Goal: Task Accomplishment & Management: Manage account settings

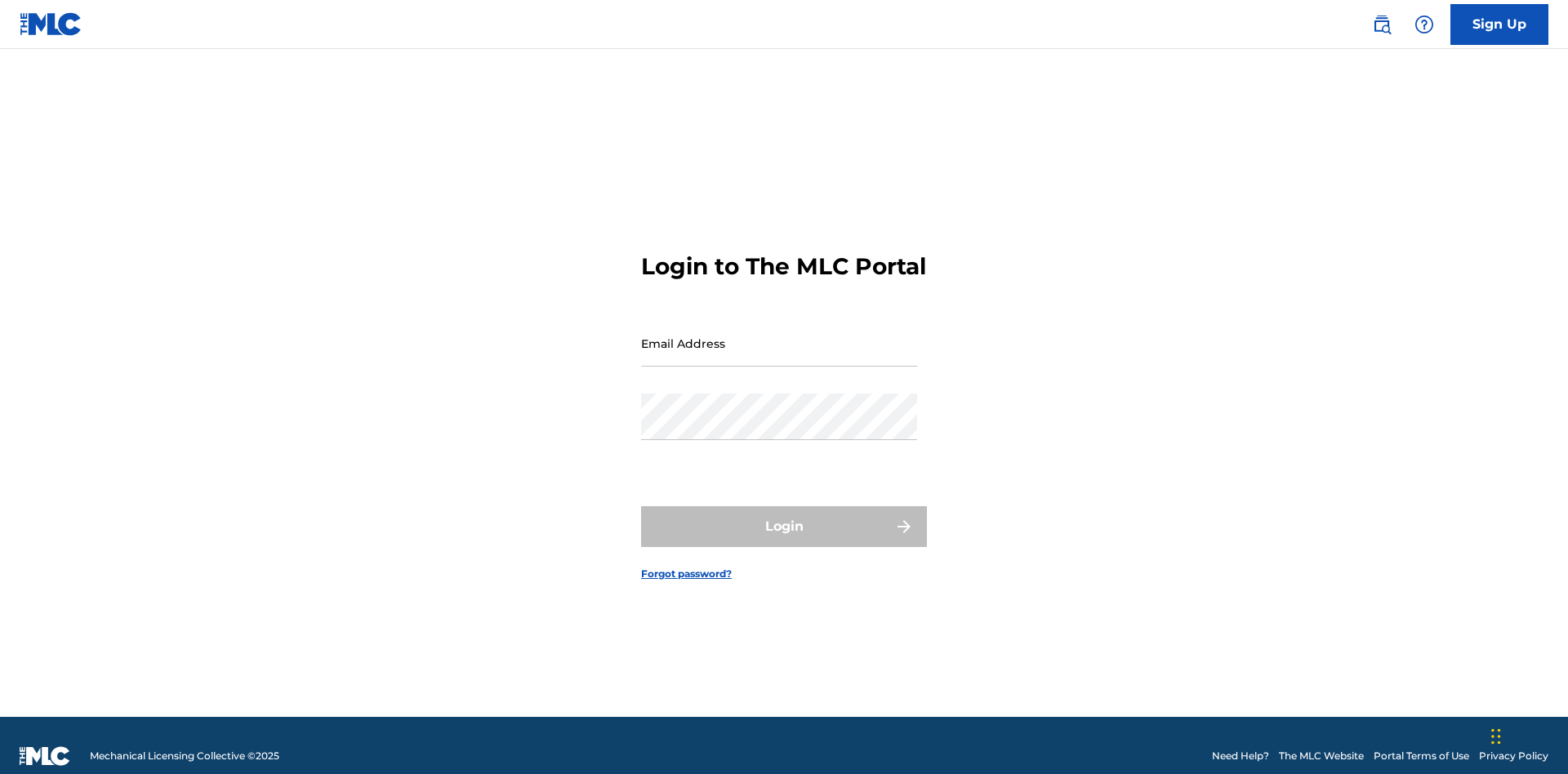
scroll to position [21, 0]
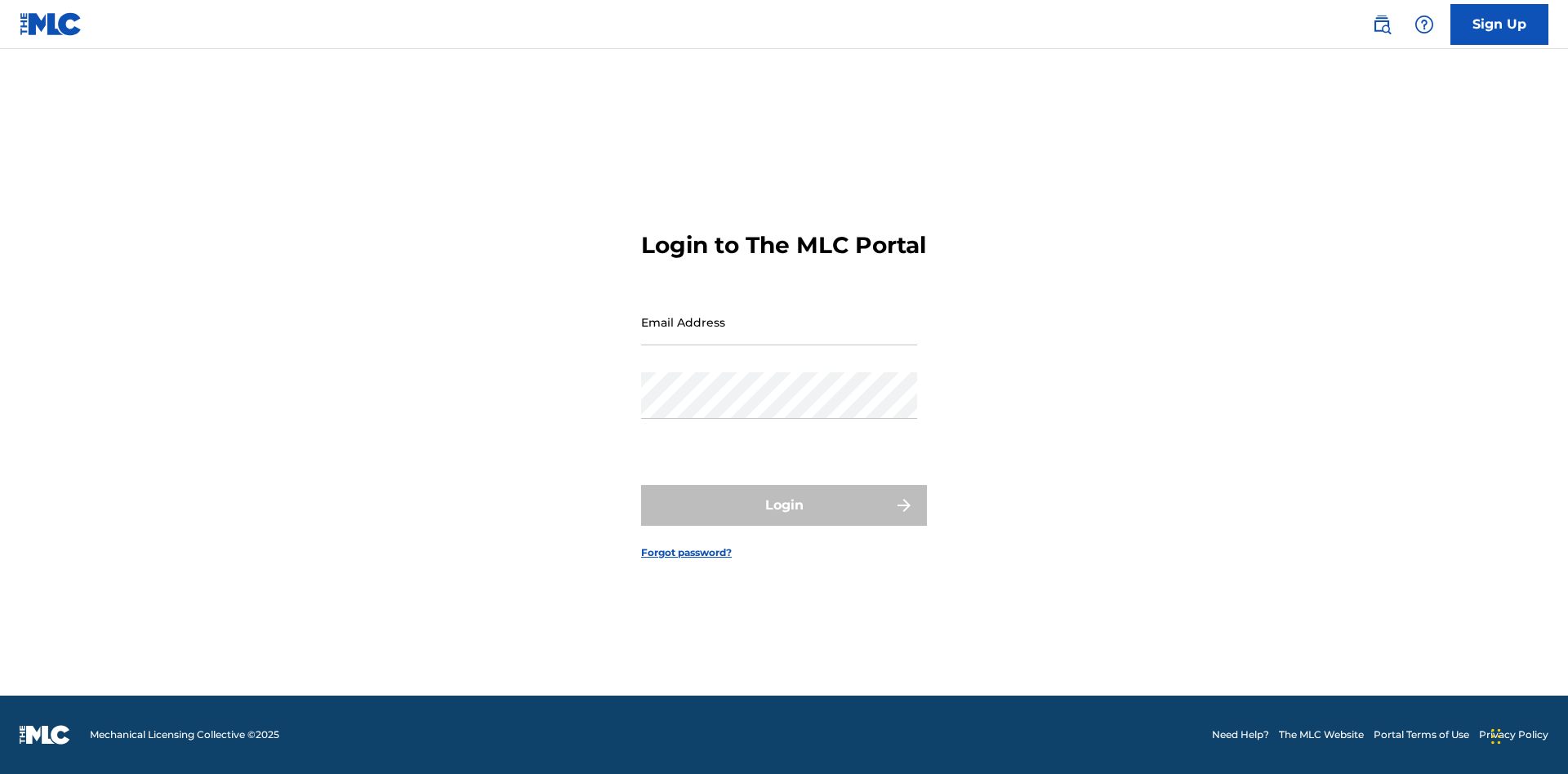
click at [779, 335] on input "Email Address" at bounding box center [779, 322] width 276 height 46
type input "Duke.McTesterson@gmail.com"
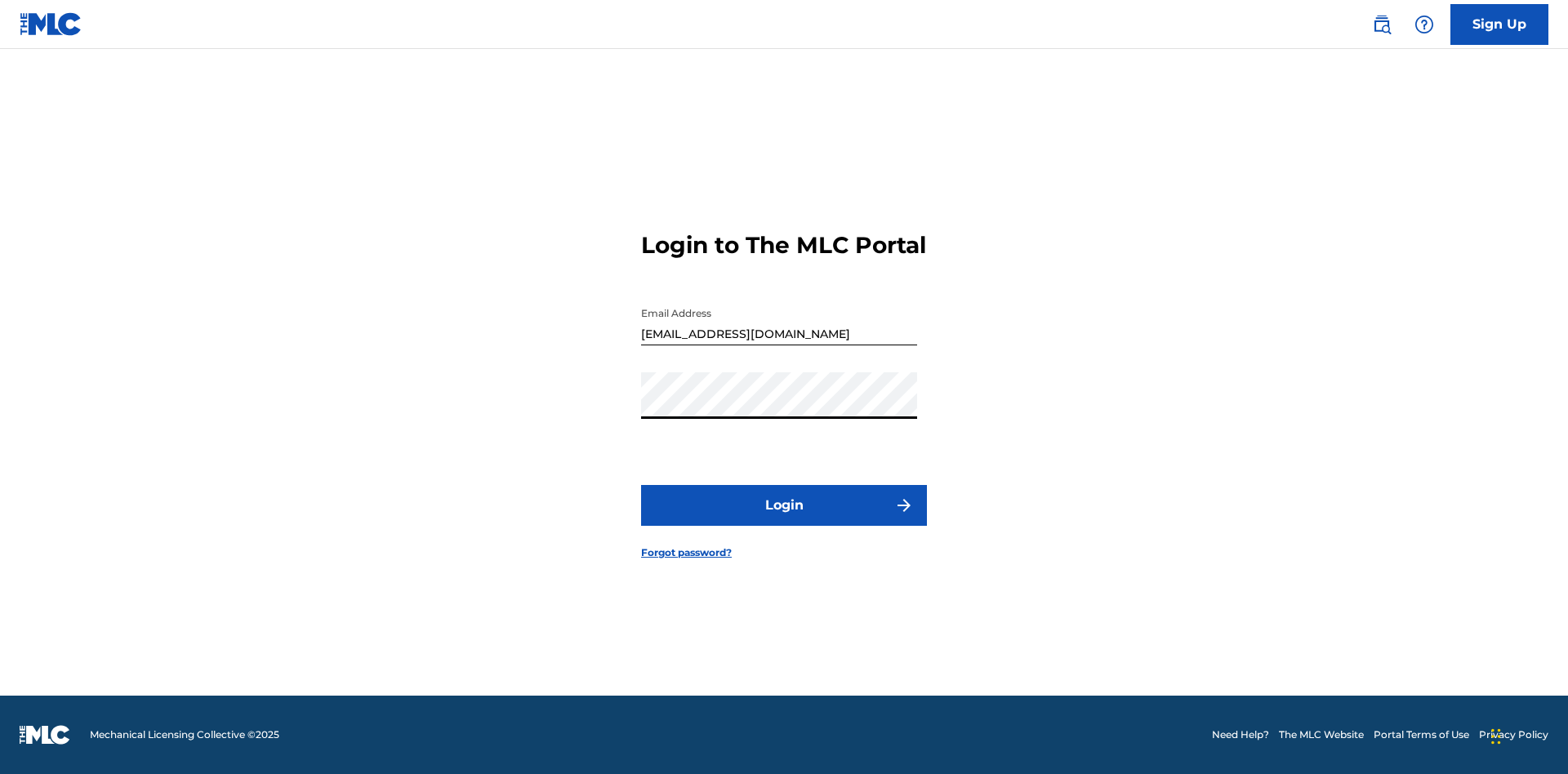
click at [784, 519] on button "Login" at bounding box center [784, 505] width 286 height 41
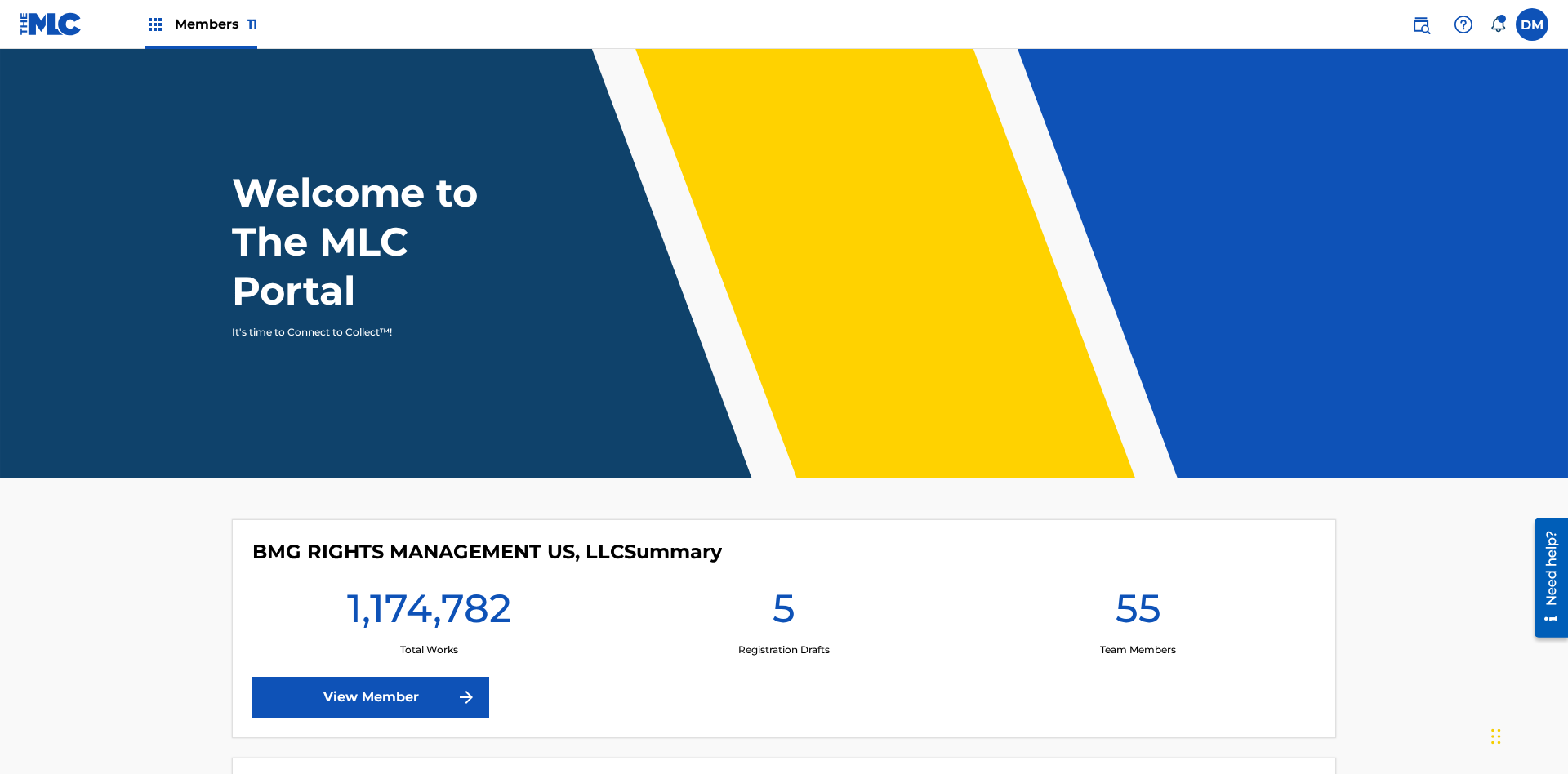
scroll to position [70, 0]
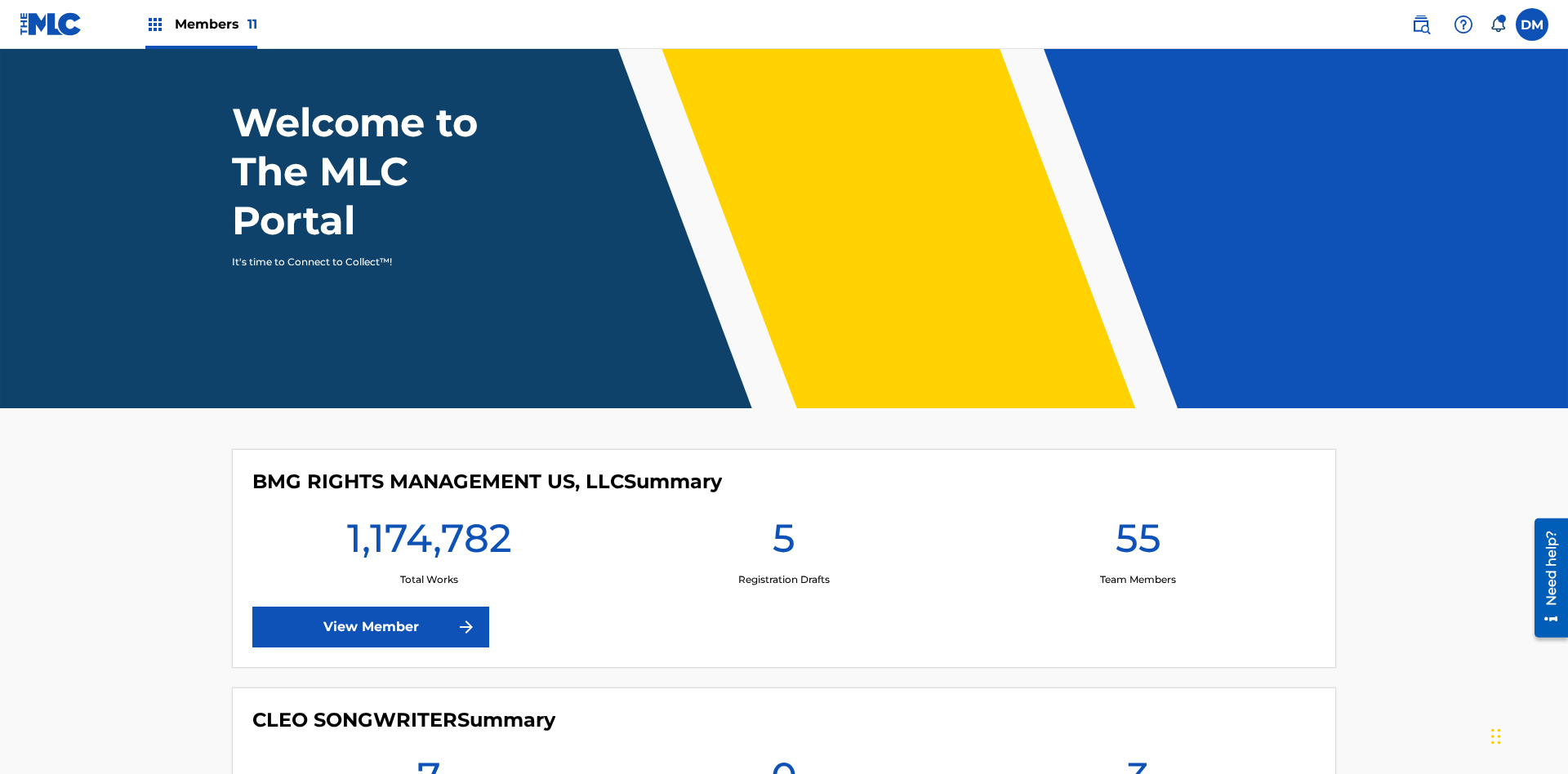
click at [201, 24] on span "Members 11" at bounding box center [216, 24] width 83 height 19
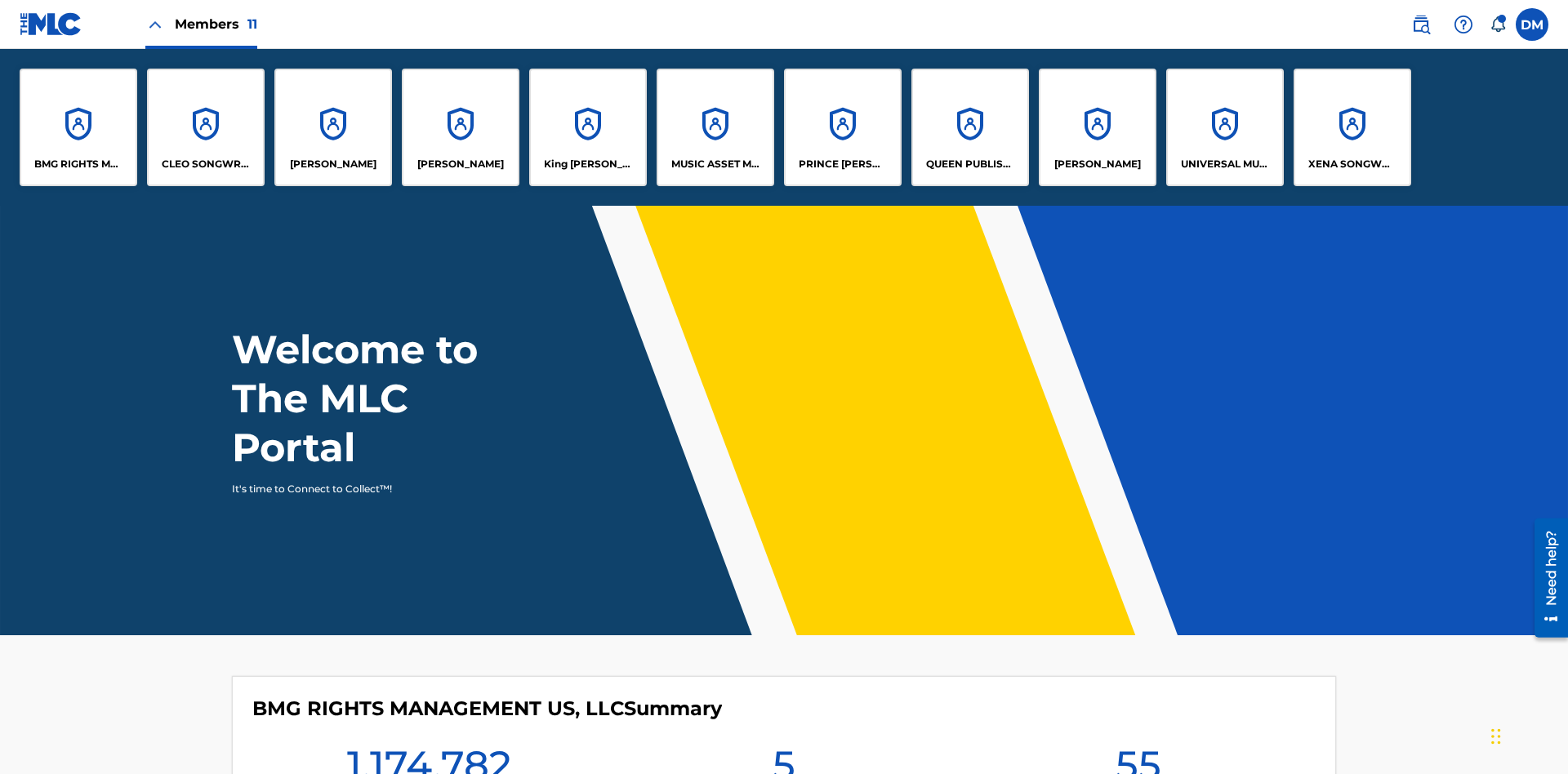
scroll to position [0, 0]
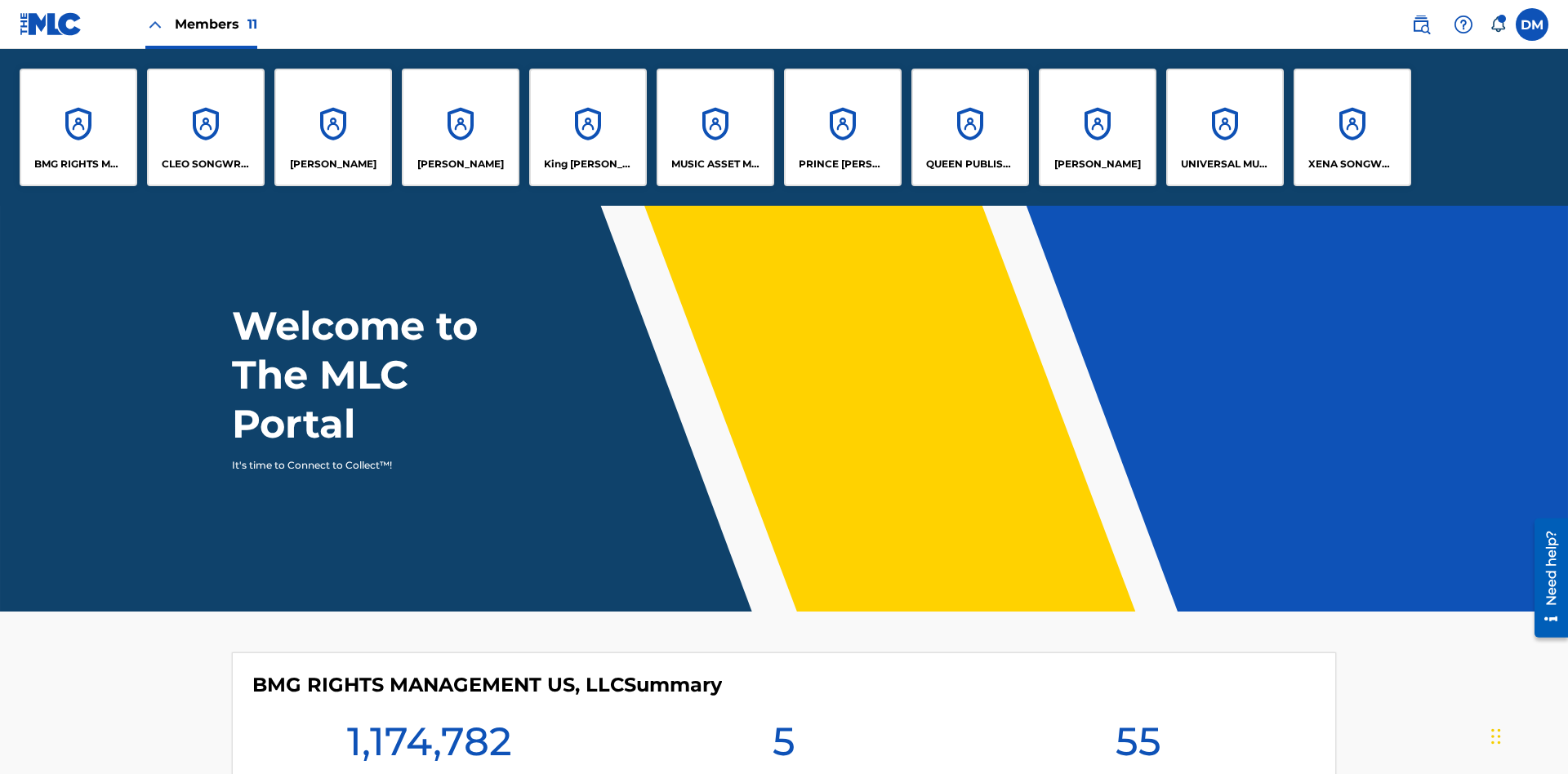
click at [587, 164] on p "King McTesterson" at bounding box center [587, 164] width 89 height 14
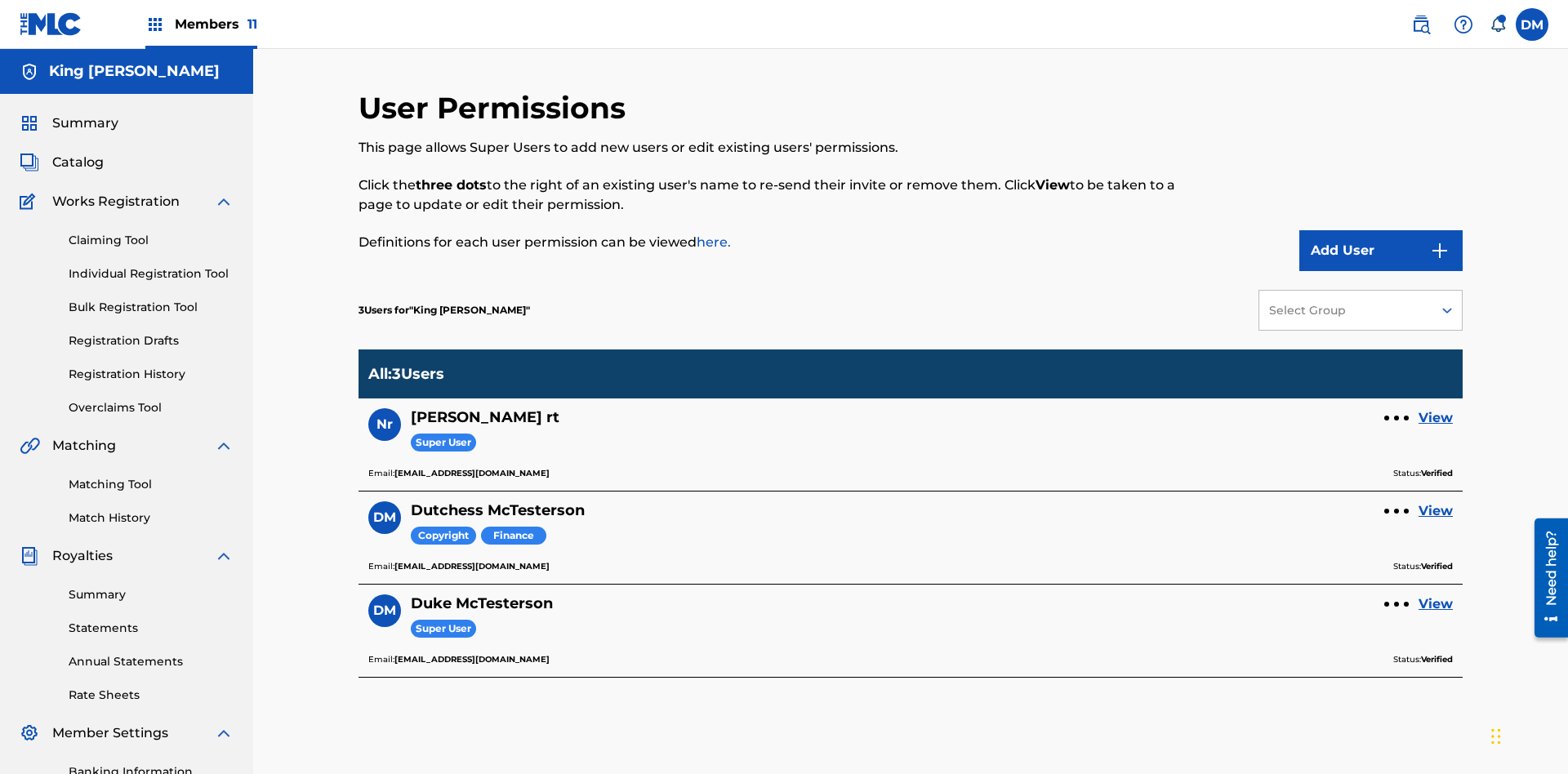
click at [1436, 501] on link "View" at bounding box center [1435, 510] width 35 height 19
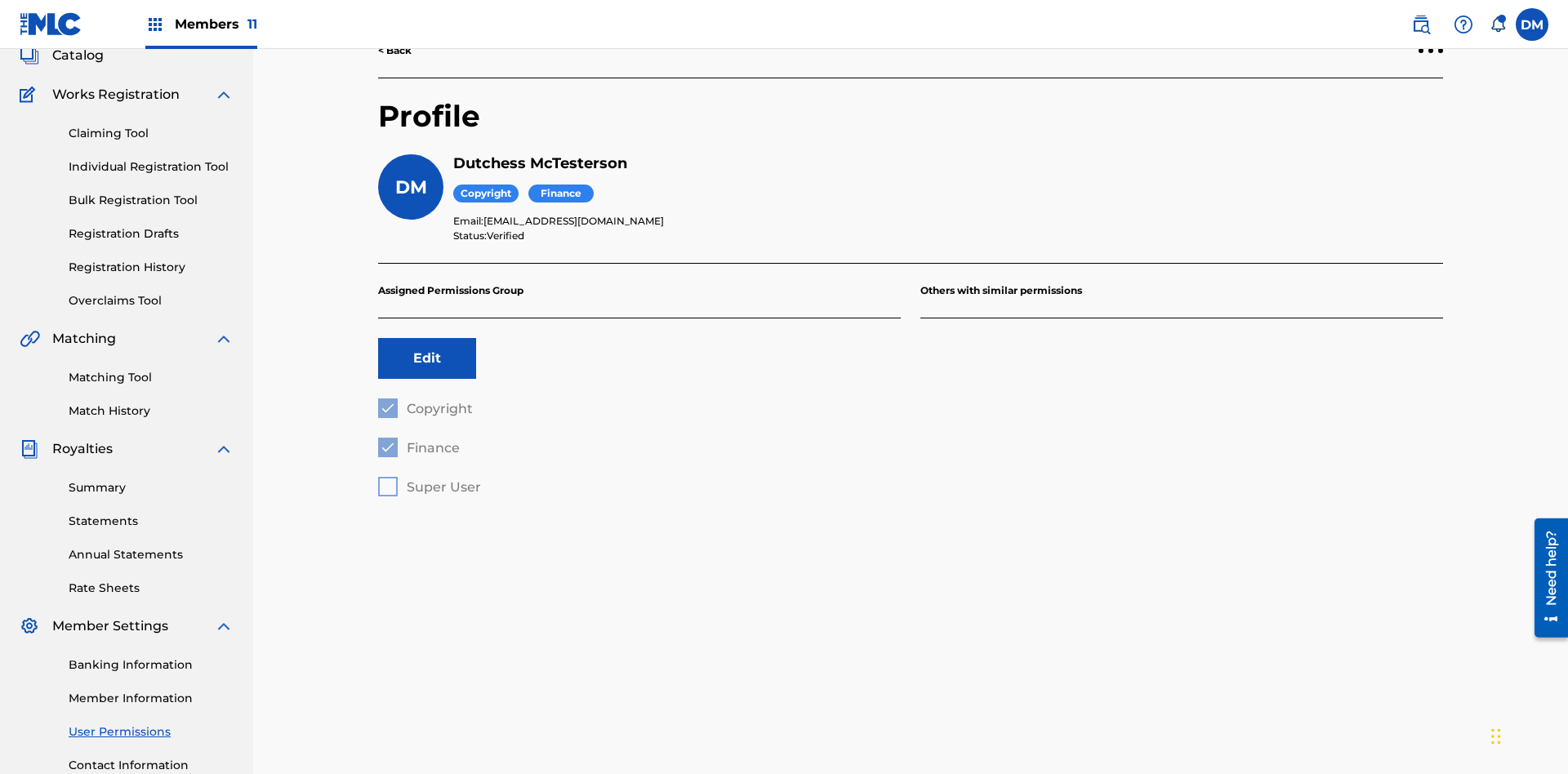
click at [427, 338] on button "Edit" at bounding box center [427, 358] width 98 height 41
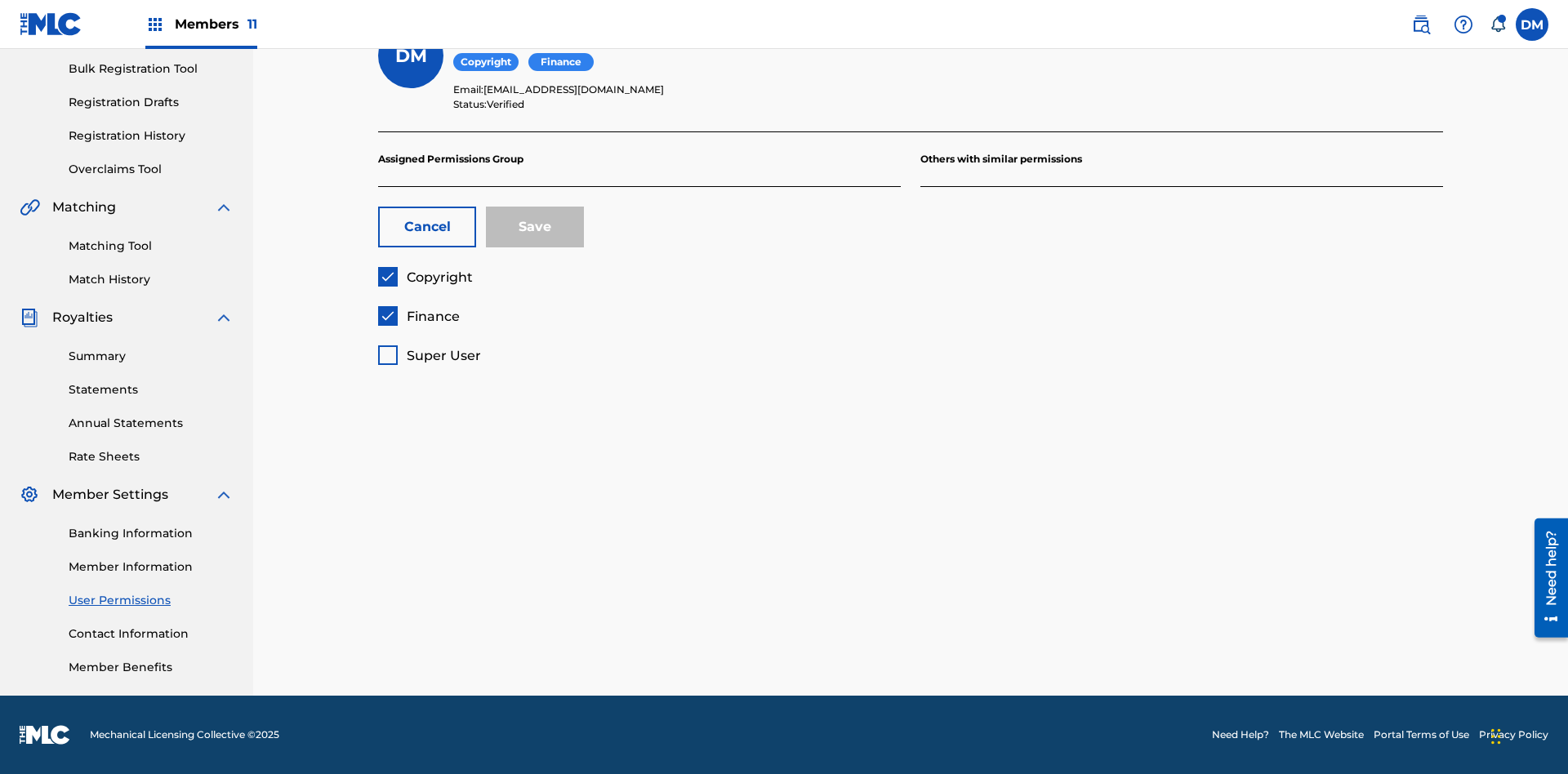
click at [424, 277] on span "Copyright" at bounding box center [440, 277] width 66 height 15
click at [418, 316] on span "Finance" at bounding box center [433, 316] width 53 height 15
click at [429, 355] on span "Super User" at bounding box center [444, 356] width 74 height 15
click at [535, 227] on button "Save" at bounding box center [535, 226] width 98 height 41
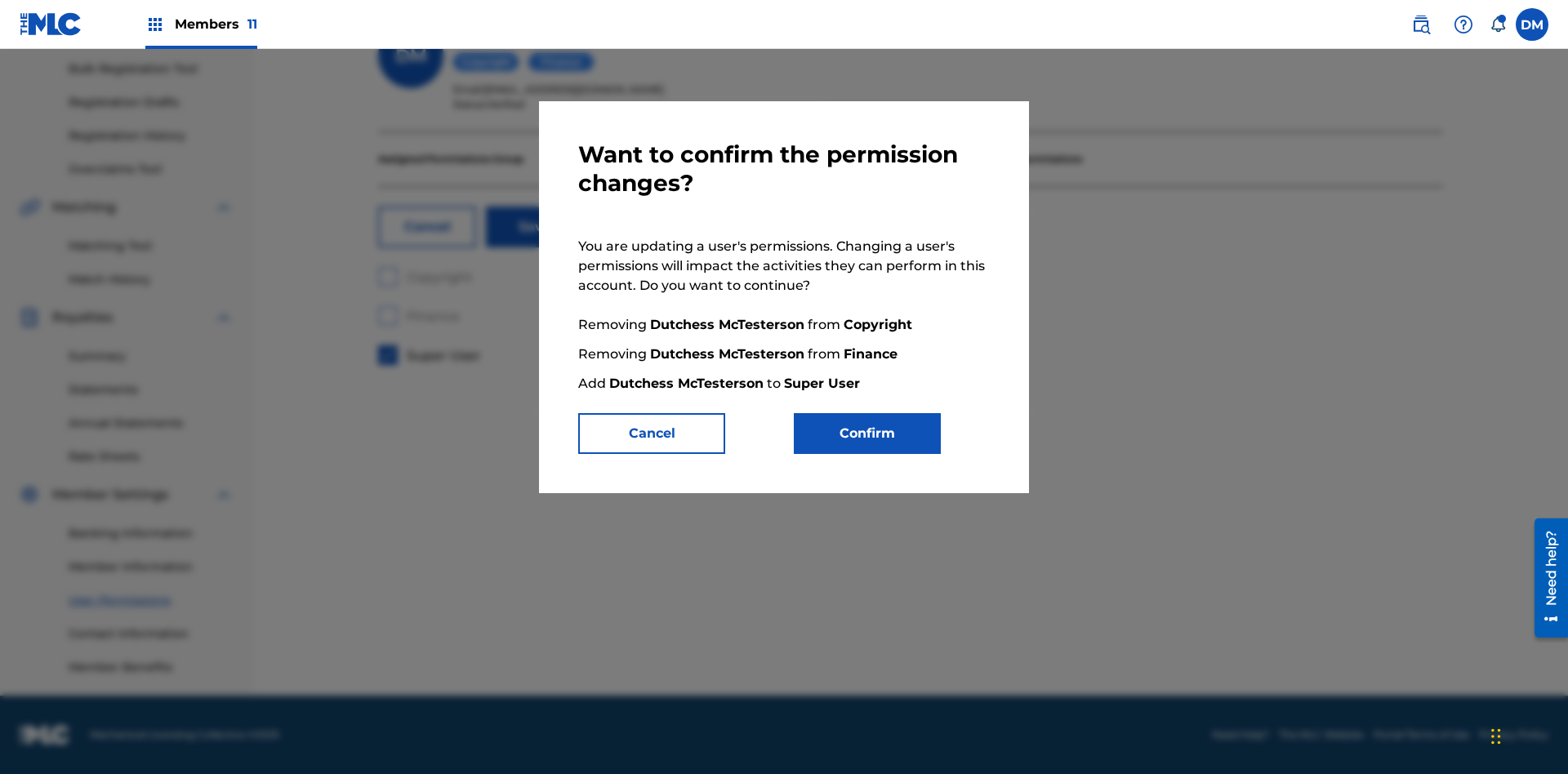
click at [867, 433] on button "Confirm" at bounding box center [867, 433] width 147 height 41
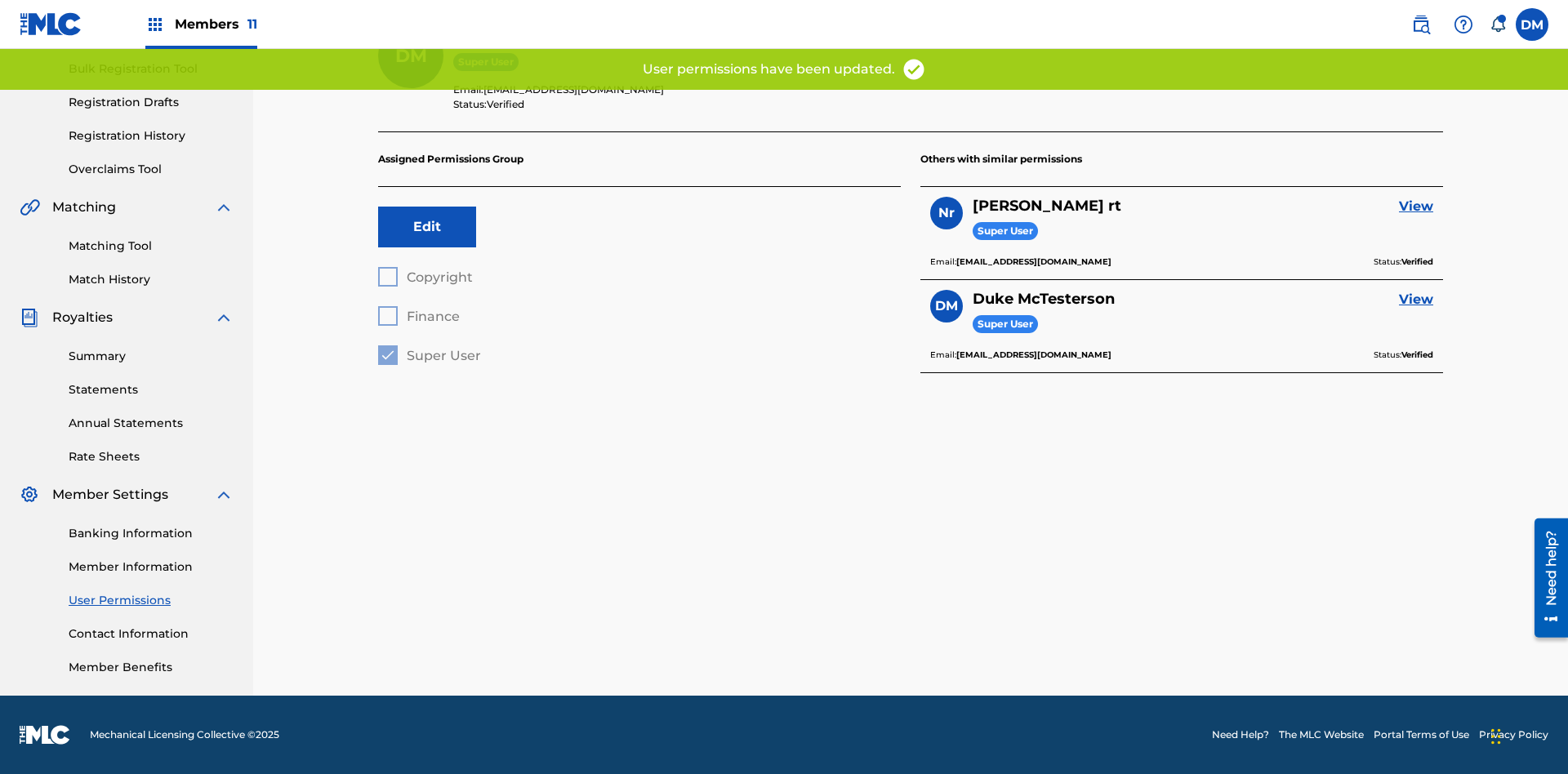
click at [427, 227] on button "Edit" at bounding box center [427, 226] width 98 height 41
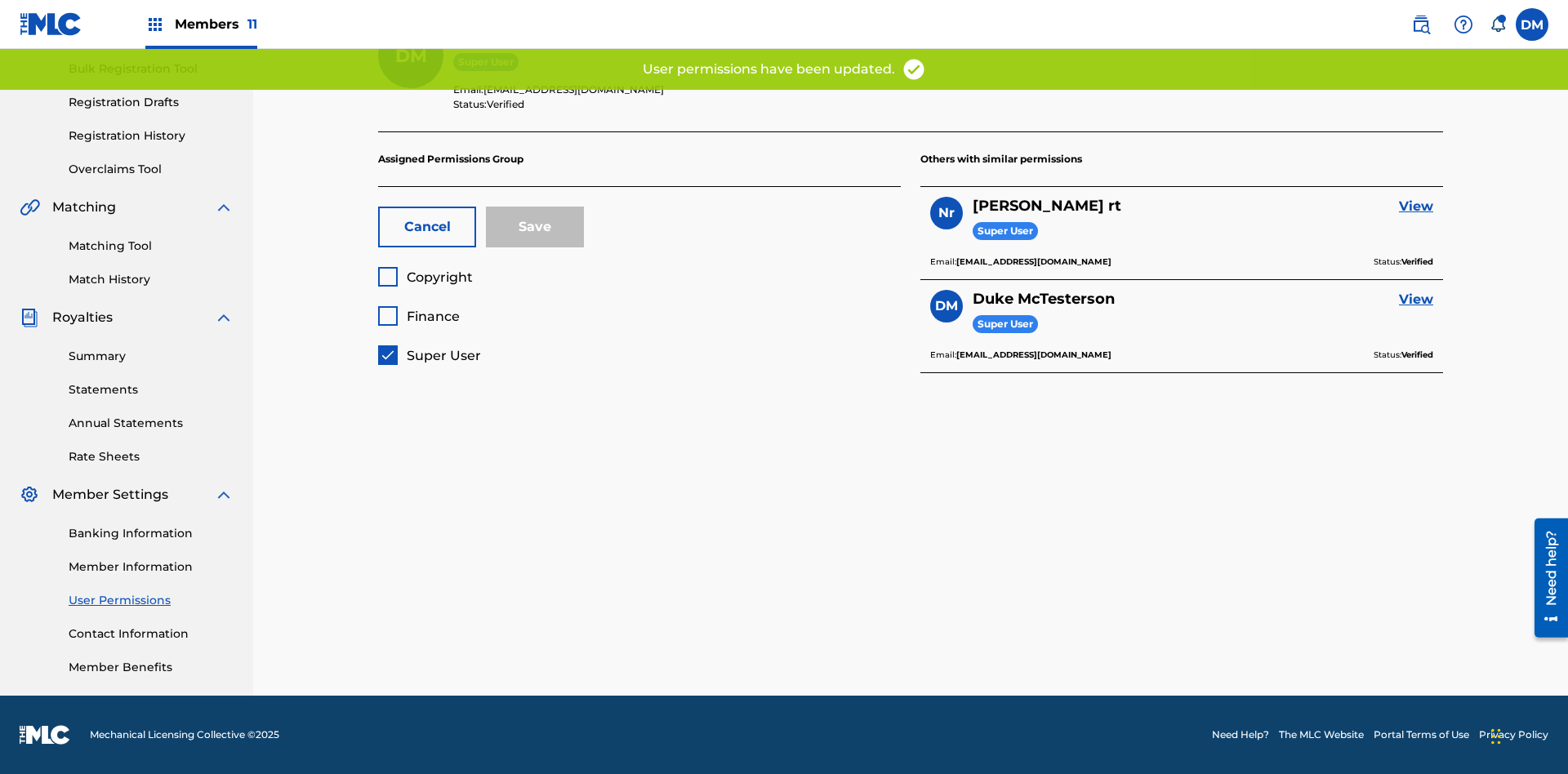
click at [424, 277] on span "Copyright" at bounding box center [440, 277] width 66 height 15
click at [418, 316] on span "Finance" at bounding box center [433, 316] width 53 height 15
click at [535, 227] on button "Save" at bounding box center [535, 226] width 98 height 41
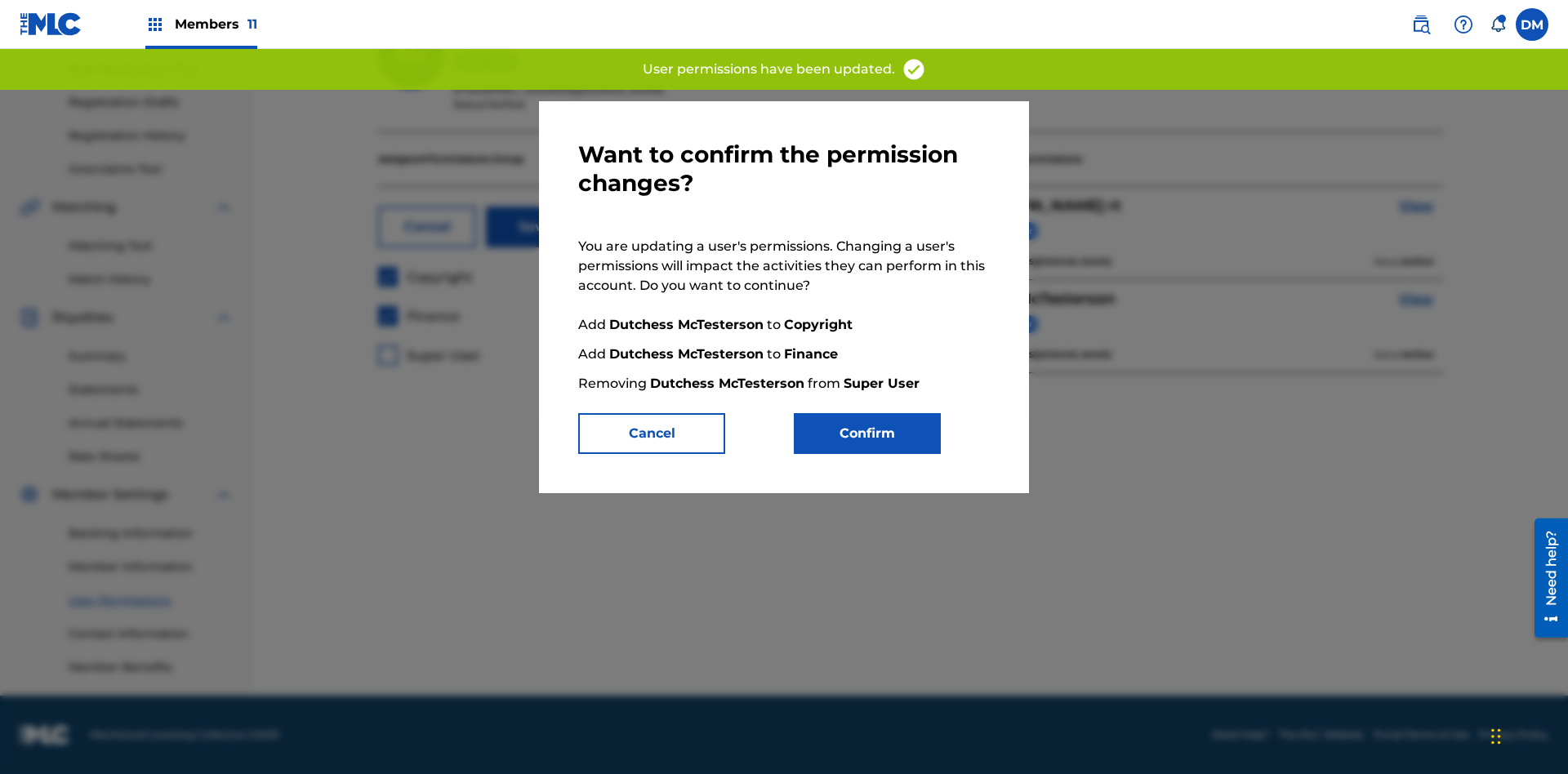
click at [867, 433] on button "Confirm" at bounding box center [867, 433] width 147 height 41
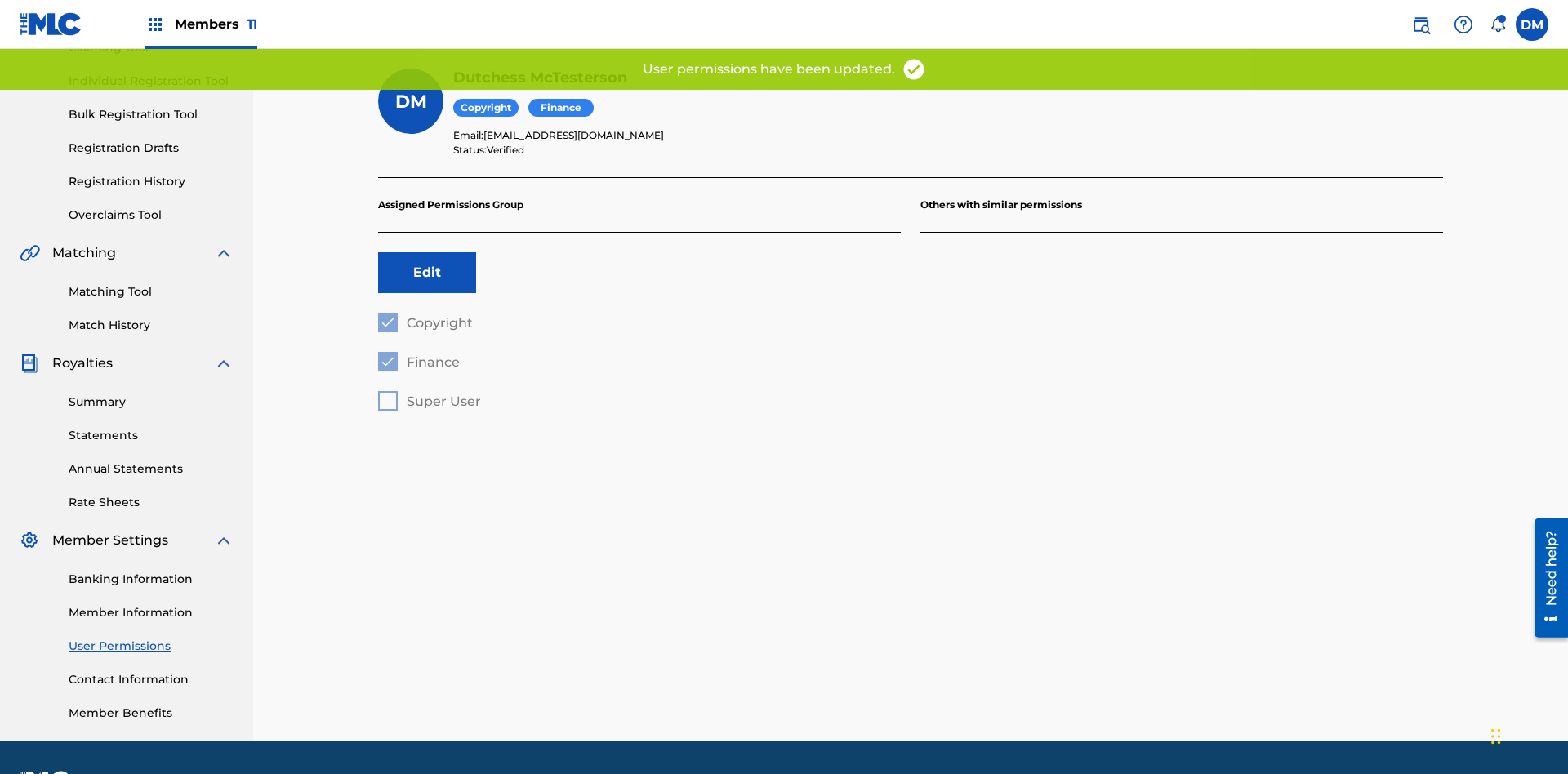
click at [427, 253] on button "Edit" at bounding box center [427, 273] width 98 height 41
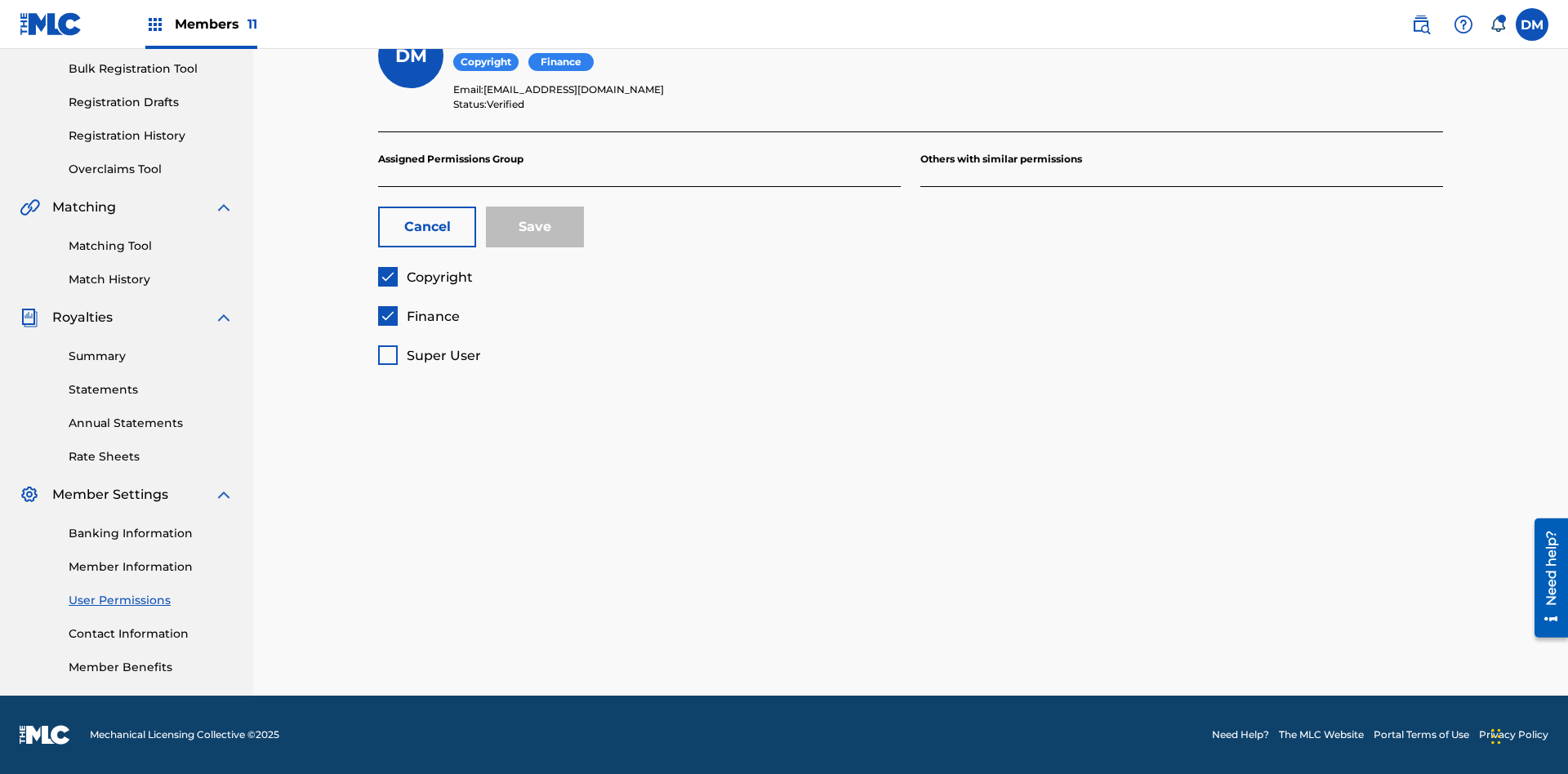
click at [418, 316] on span "Finance" at bounding box center [433, 316] width 53 height 15
click at [535, 227] on button "Save" at bounding box center [535, 226] width 98 height 41
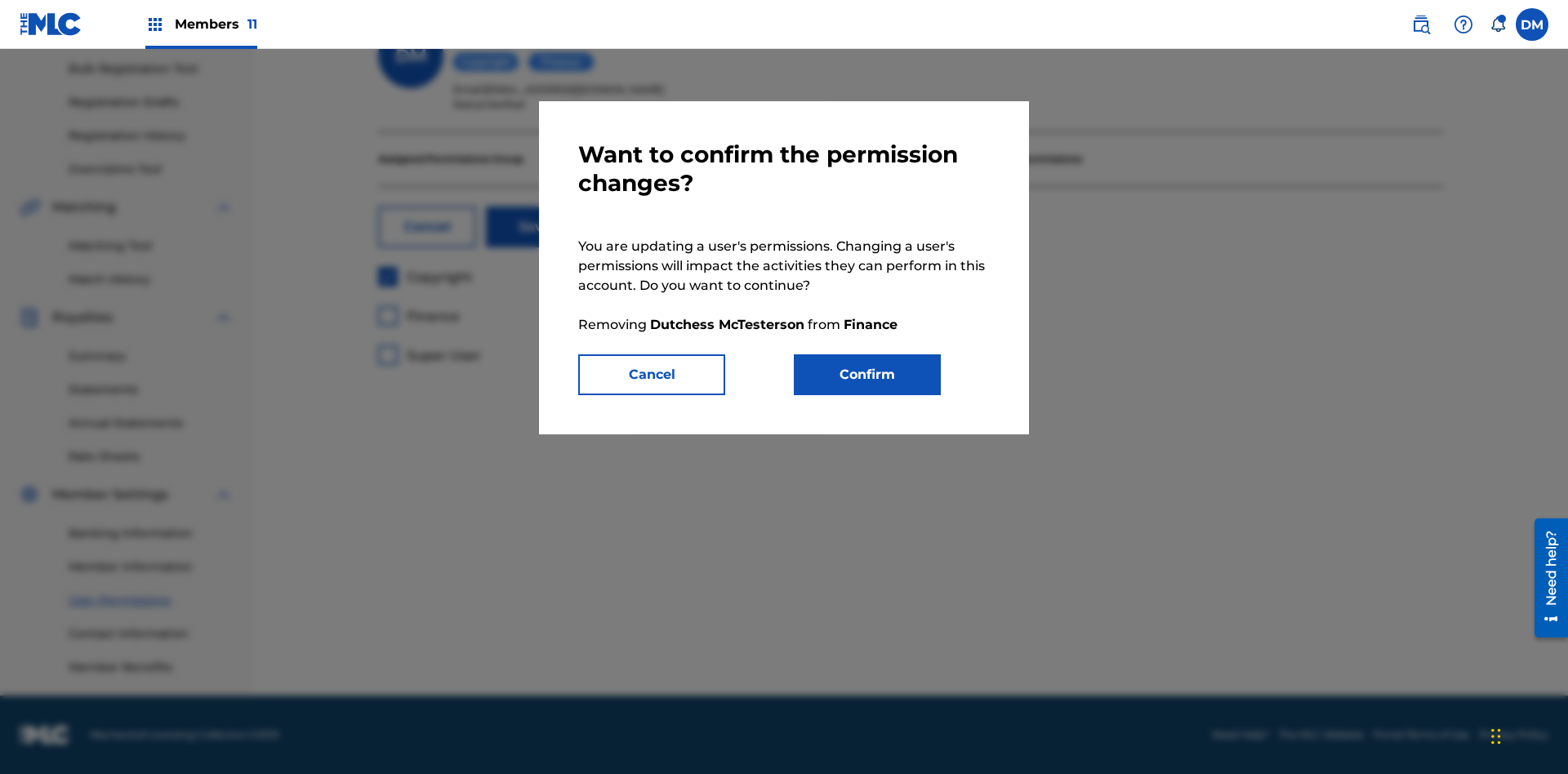
click at [867, 374] on button "Confirm" at bounding box center [867, 374] width 147 height 41
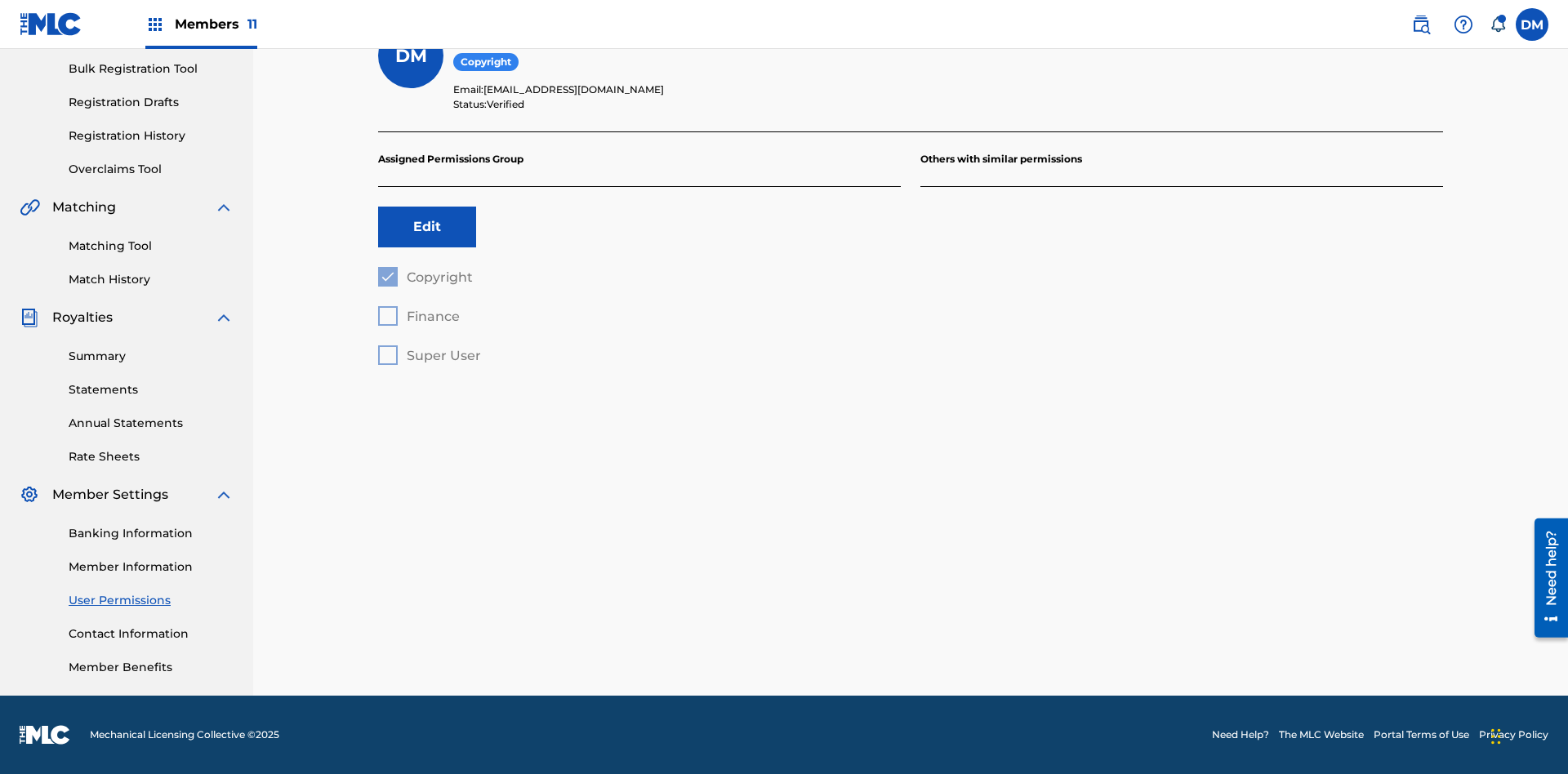
click at [427, 227] on button "Edit" at bounding box center [427, 226] width 98 height 41
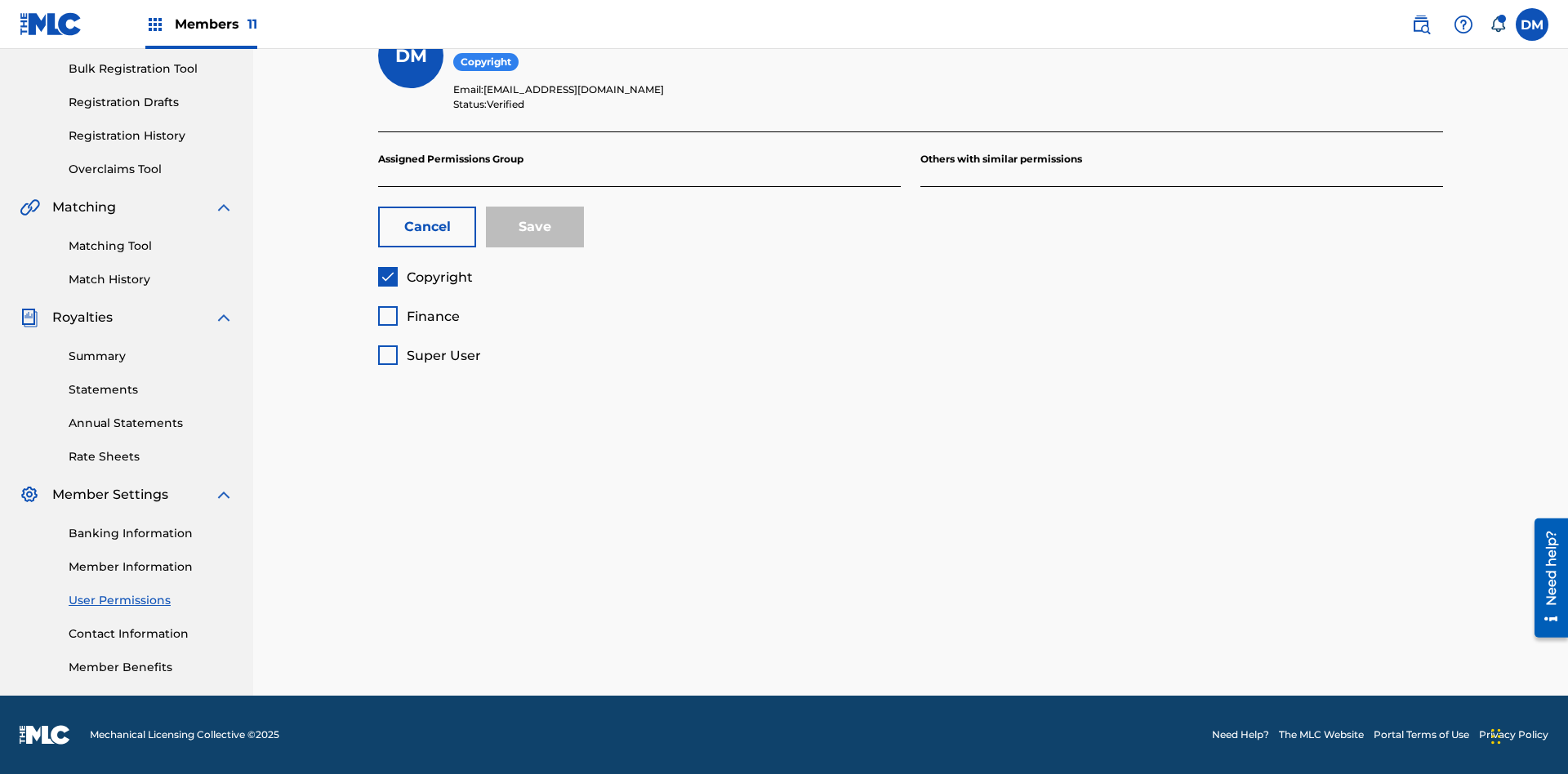
click at [424, 277] on span "Copyright" at bounding box center [440, 277] width 66 height 15
click at [418, 316] on span "Finance" at bounding box center [433, 316] width 53 height 15
click at [535, 227] on button "Save" at bounding box center [535, 226] width 98 height 41
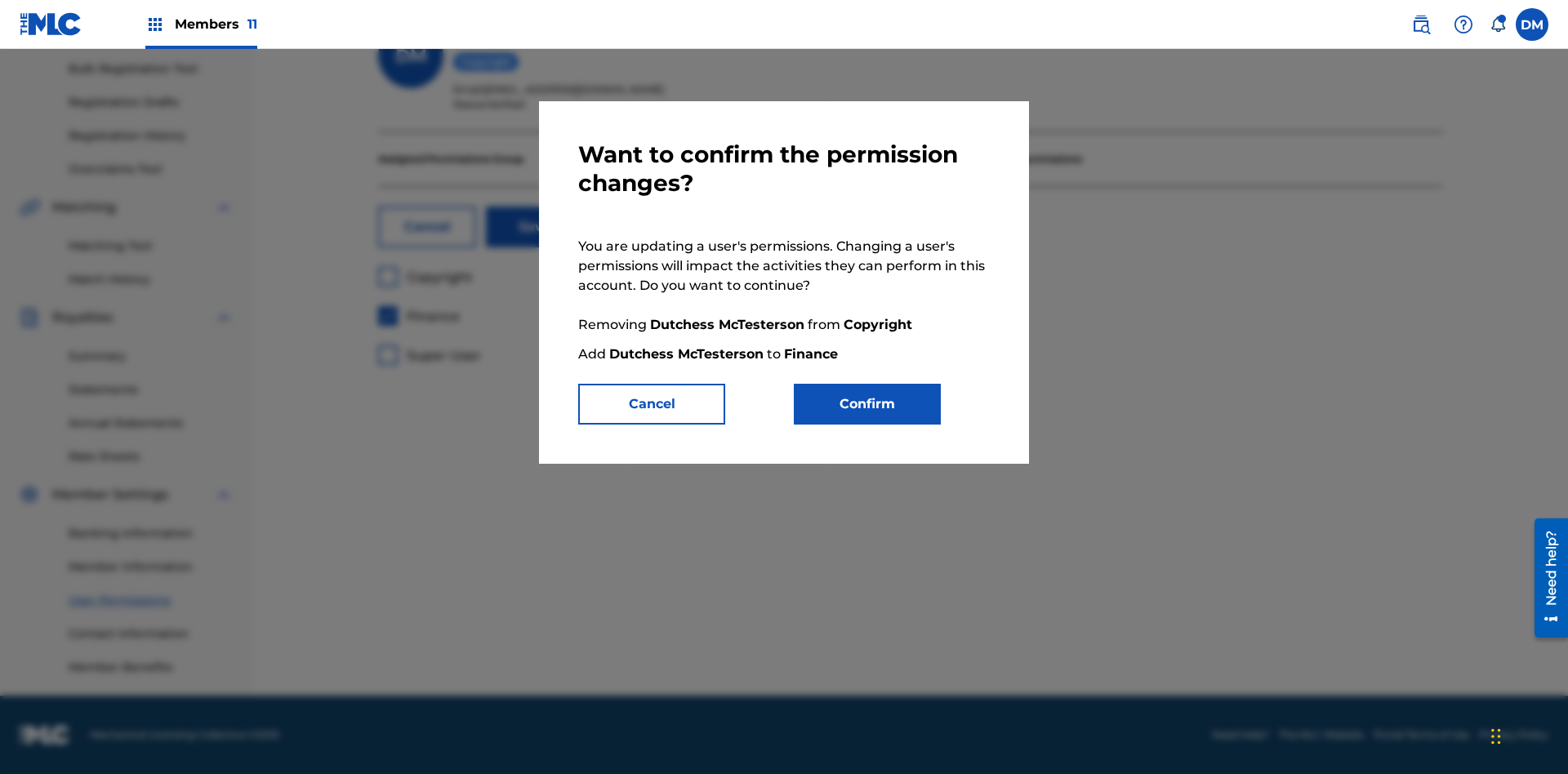
click at [867, 404] on button "Confirm" at bounding box center [867, 404] width 147 height 41
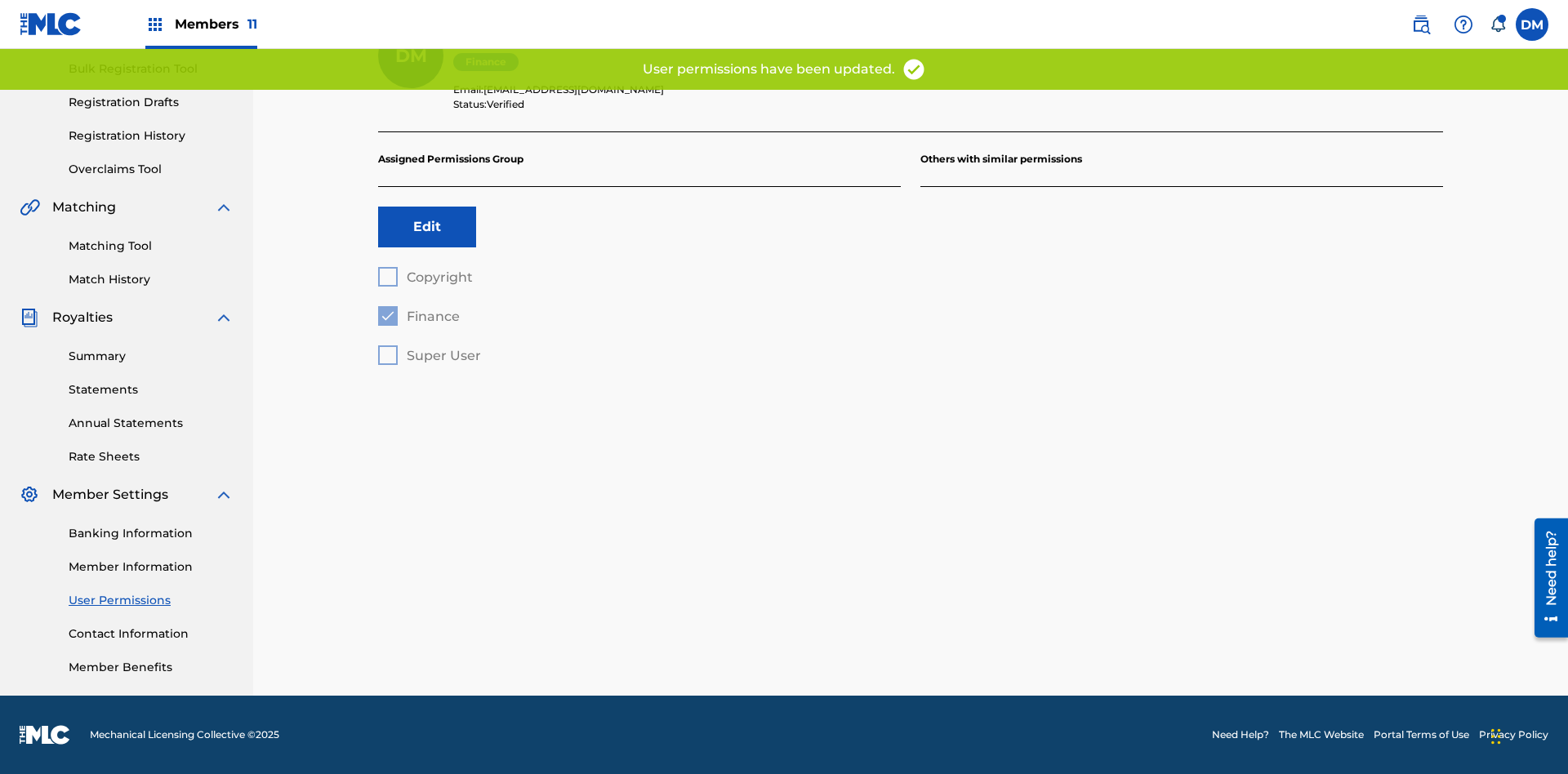
scroll to position [193, 0]
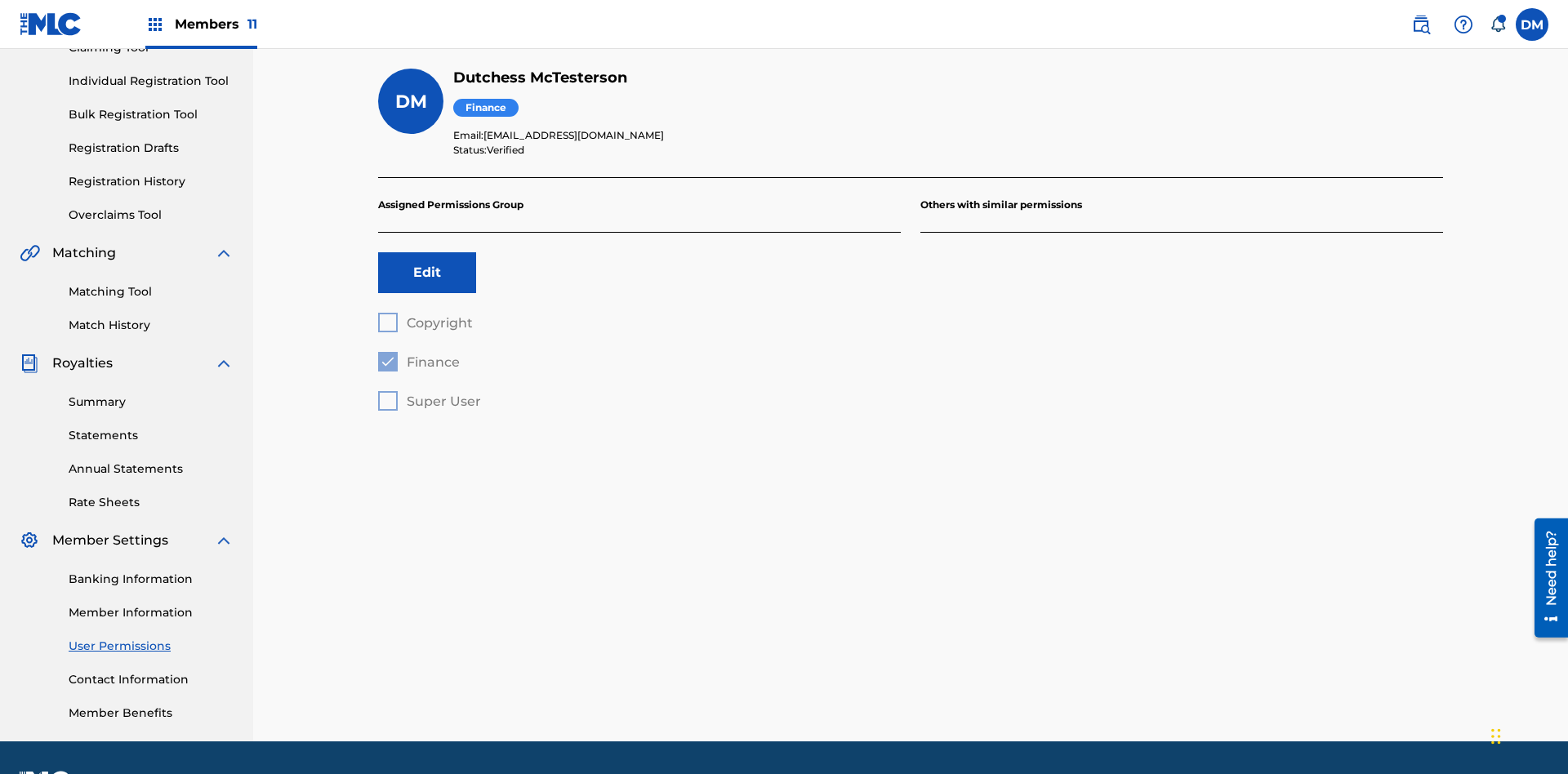
click at [427, 253] on button "Edit" at bounding box center [427, 273] width 98 height 41
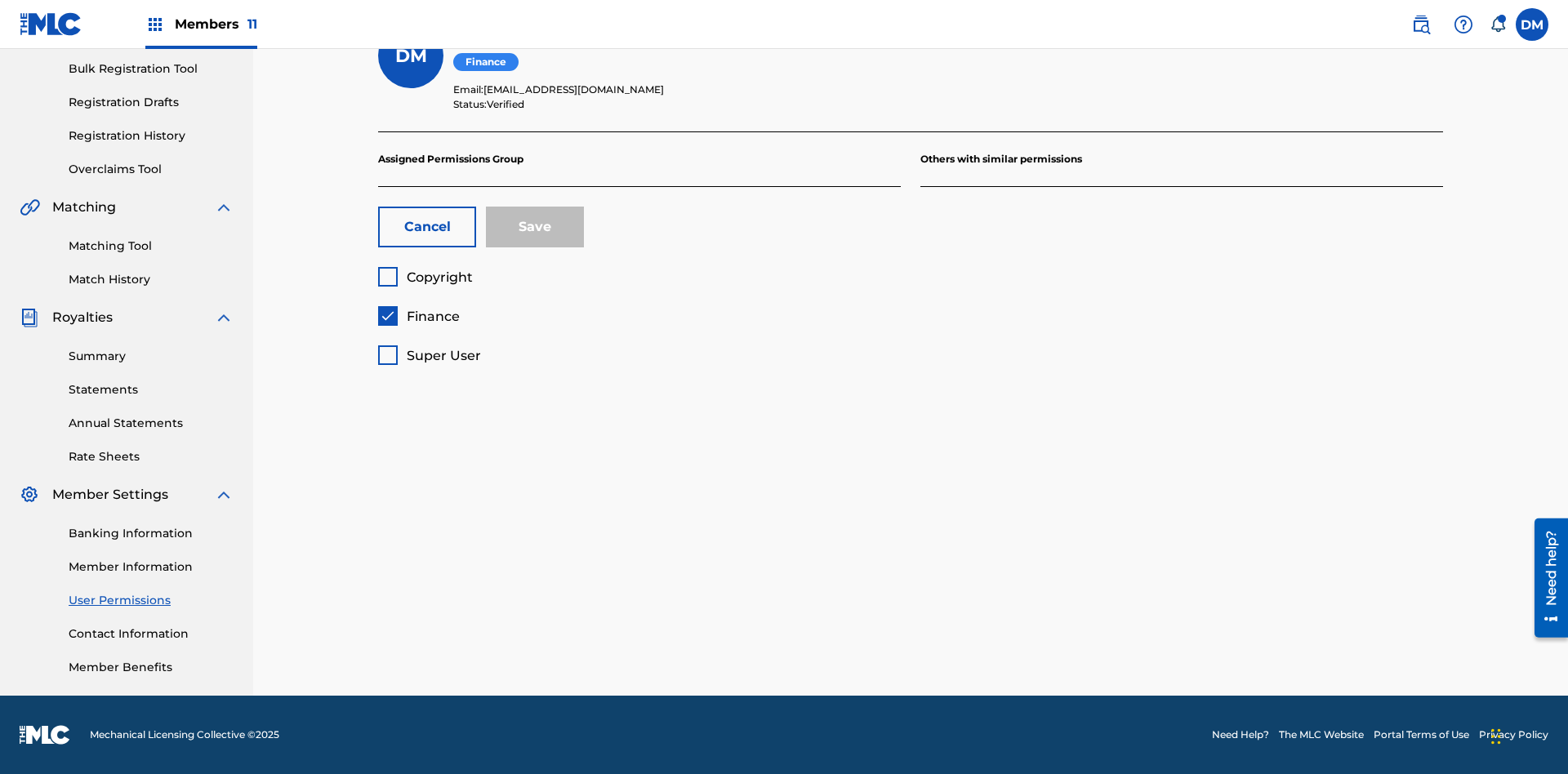
click at [418, 316] on span "Finance" at bounding box center [433, 316] width 53 height 15
click at [429, 355] on span "Super User" at bounding box center [444, 356] width 74 height 15
click at [535, 227] on button "Save" at bounding box center [535, 226] width 98 height 41
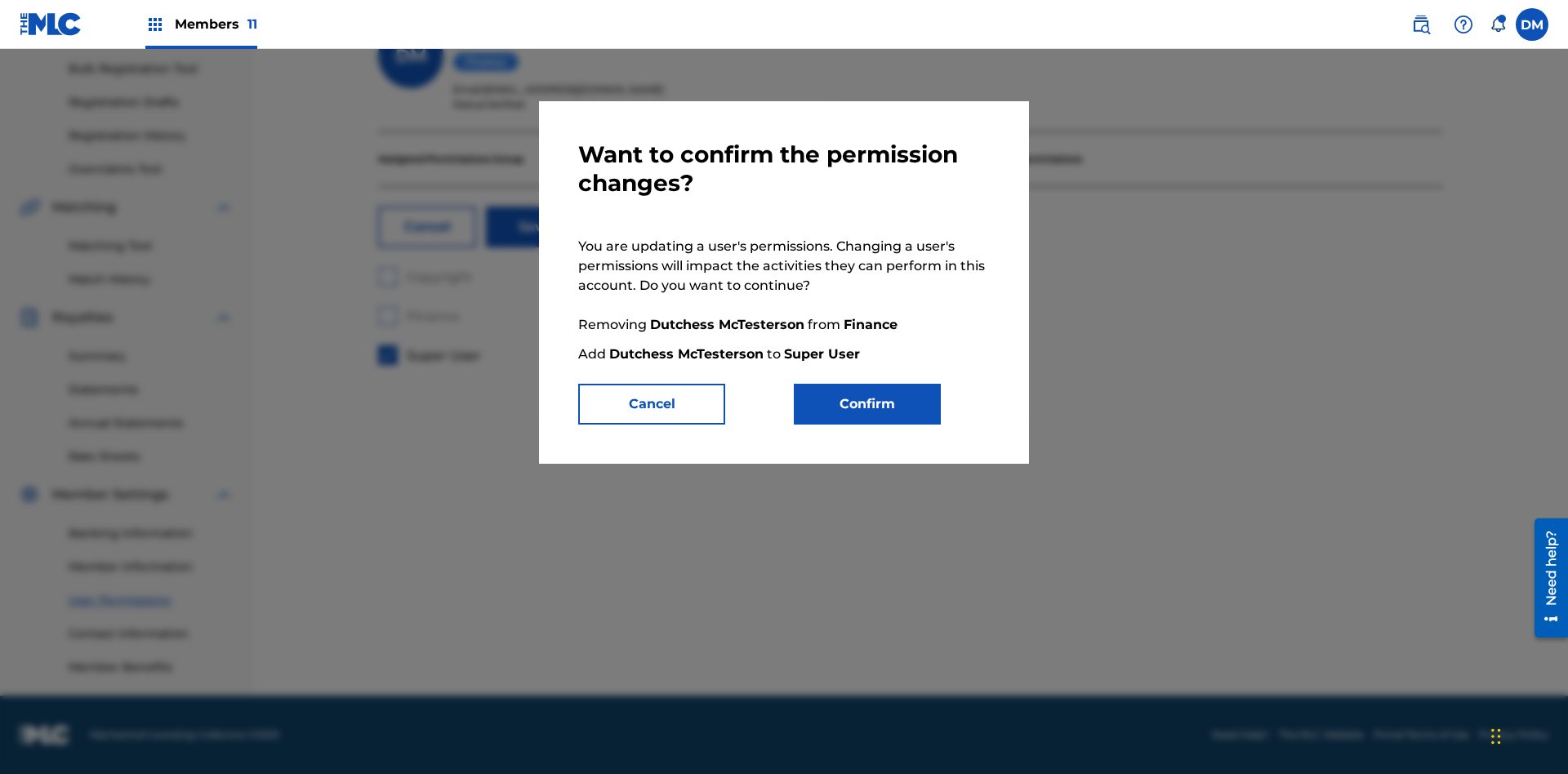
click at [867, 404] on button "Confirm" at bounding box center [867, 404] width 147 height 41
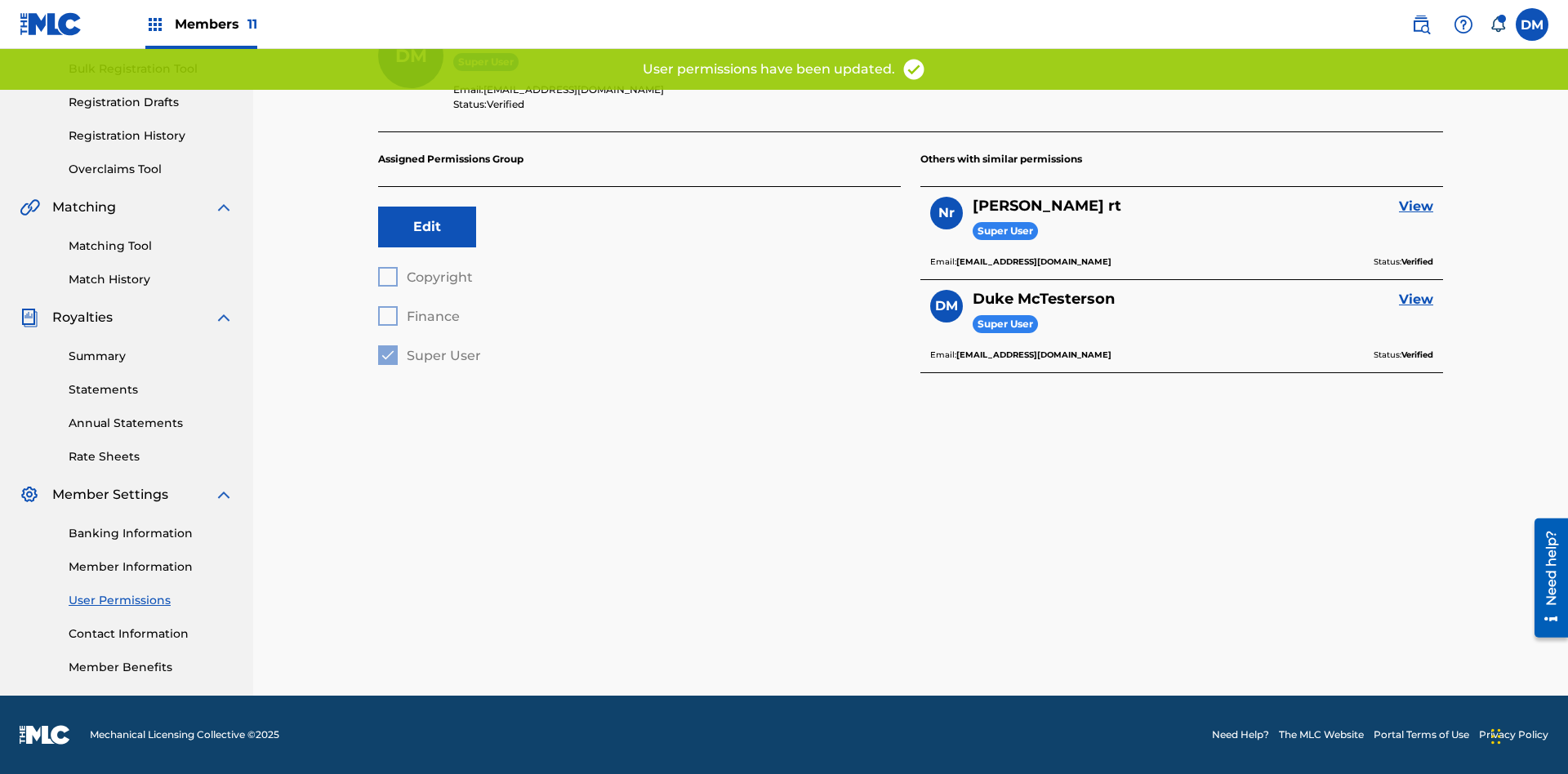
scroll to position [193, 0]
